Goal: Communication & Community: Participate in discussion

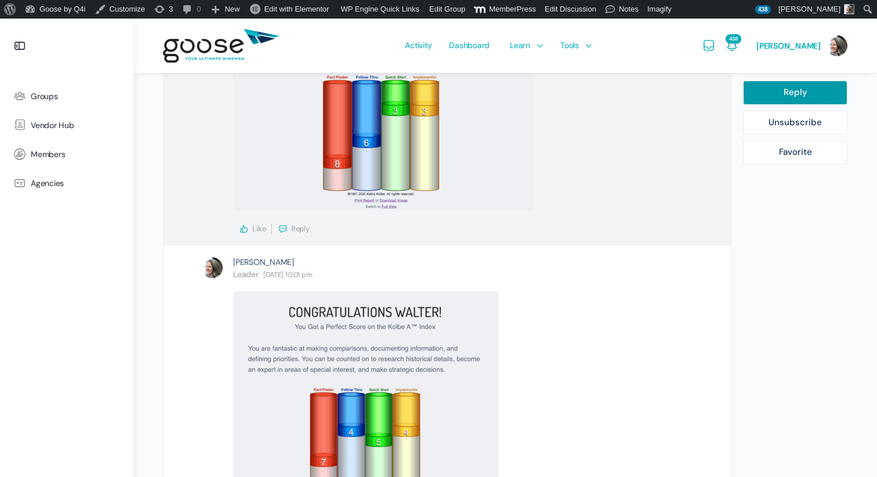
scroll to position [3449, 0]
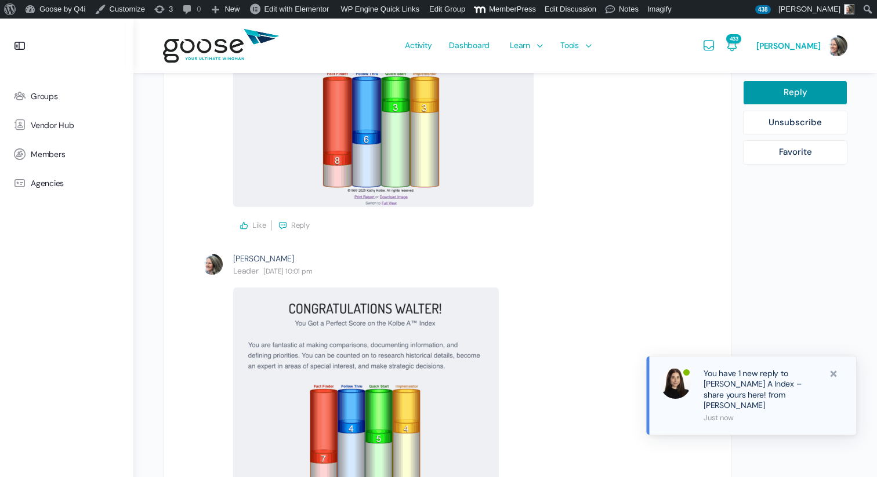
click at [733, 409] on link "You have 1 new reply to Kolbe A Index – share yours here! from Ana Narvaez" at bounding box center [763, 389] width 118 height 42
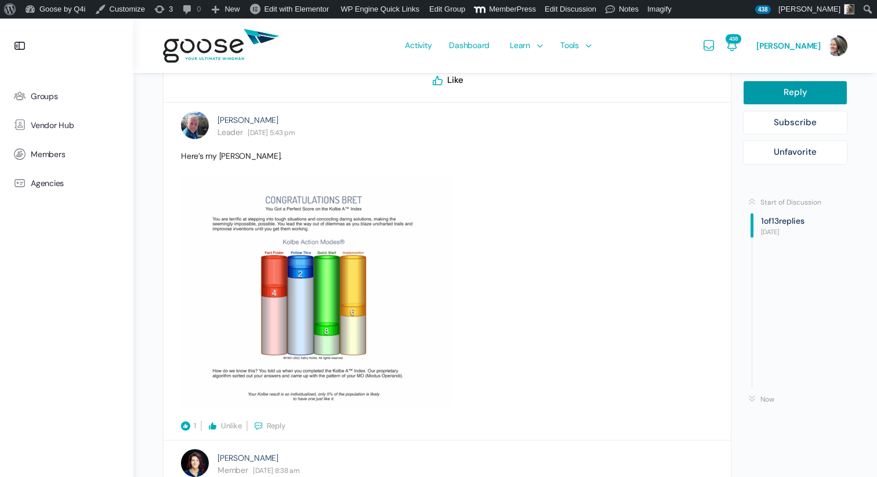
scroll to position [658, 0]
